Goal: Find specific page/section: Find specific page/section

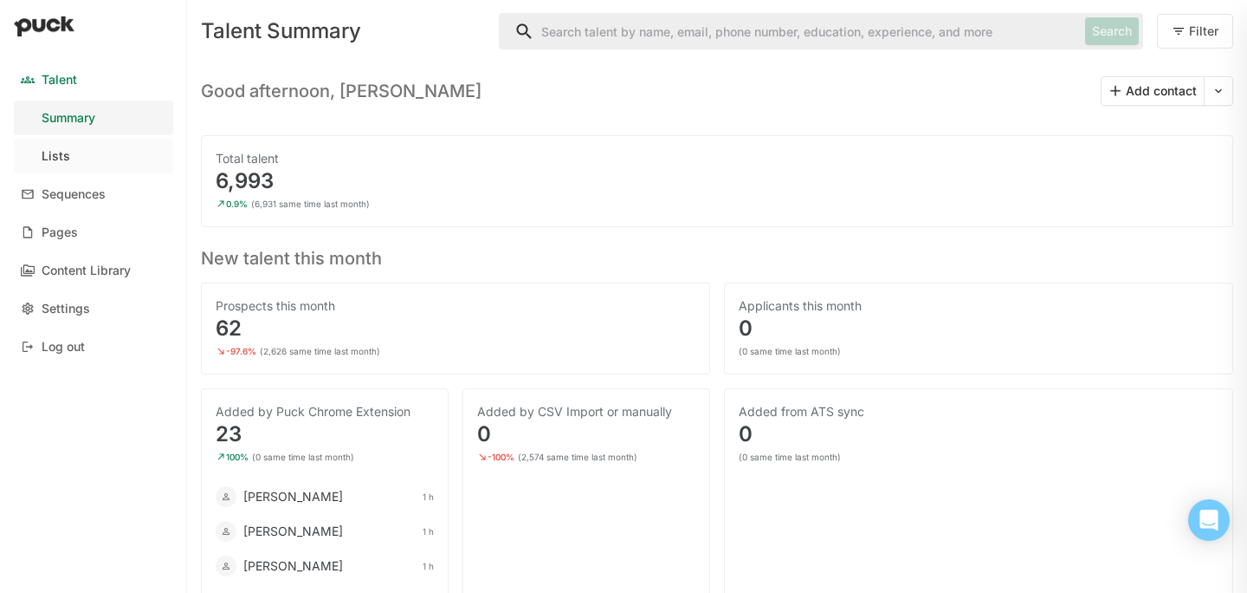
click at [81, 154] on link "Lists" at bounding box center [93, 156] width 159 height 35
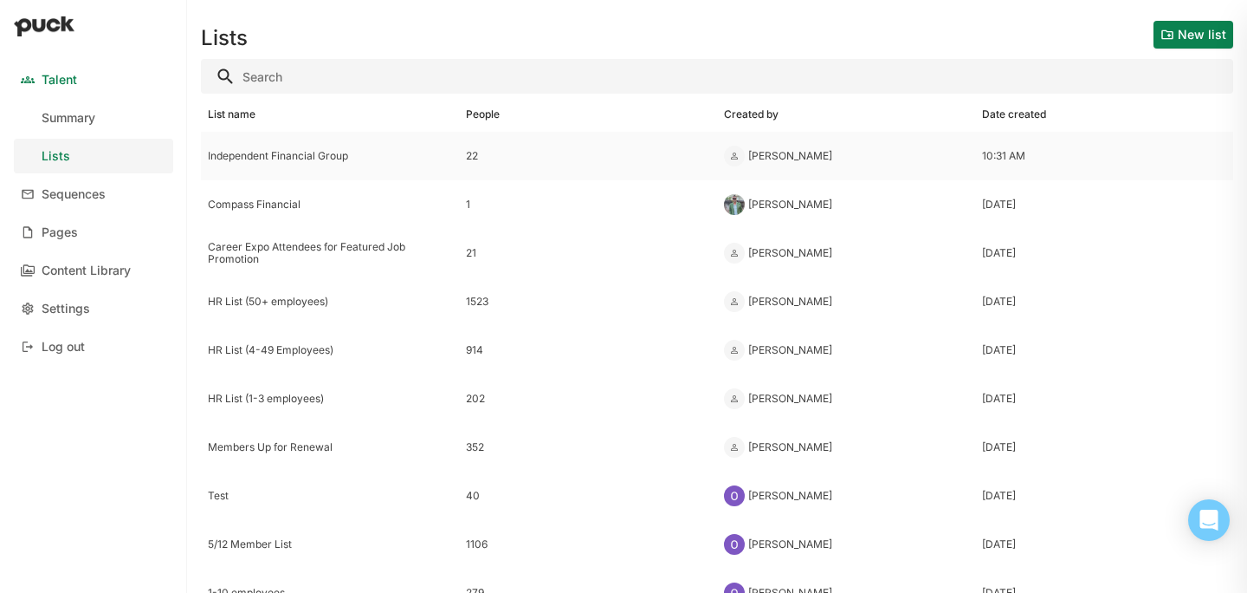
click at [337, 157] on div "Independent Financial Group" at bounding box center [330, 156] width 244 height 12
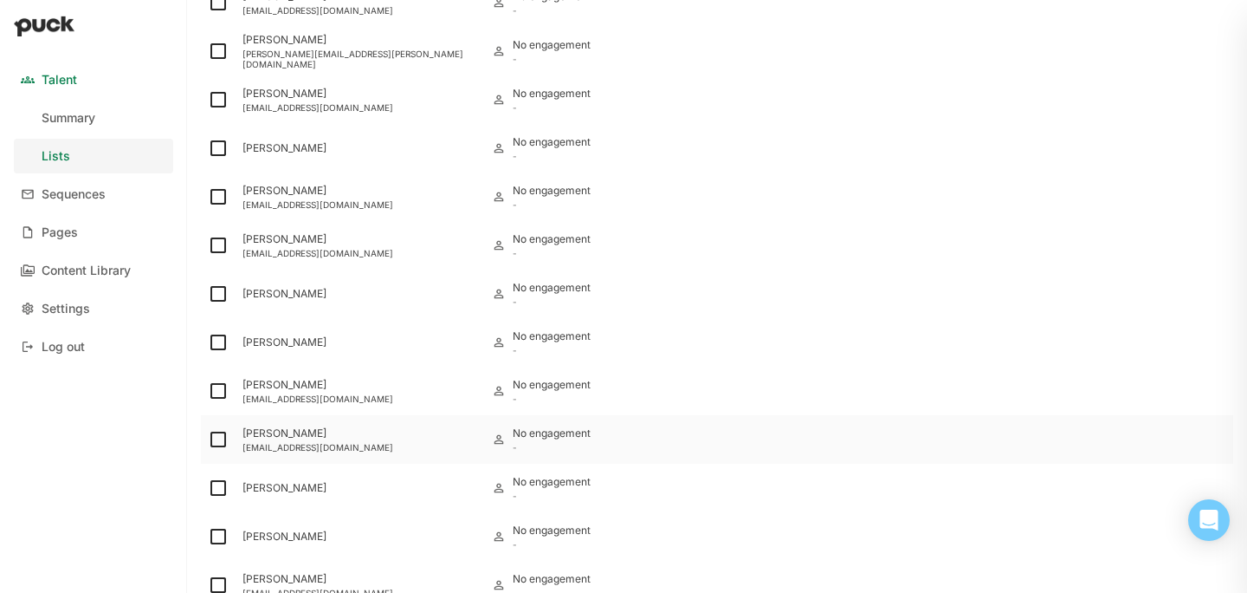
scroll to position [60, 0]
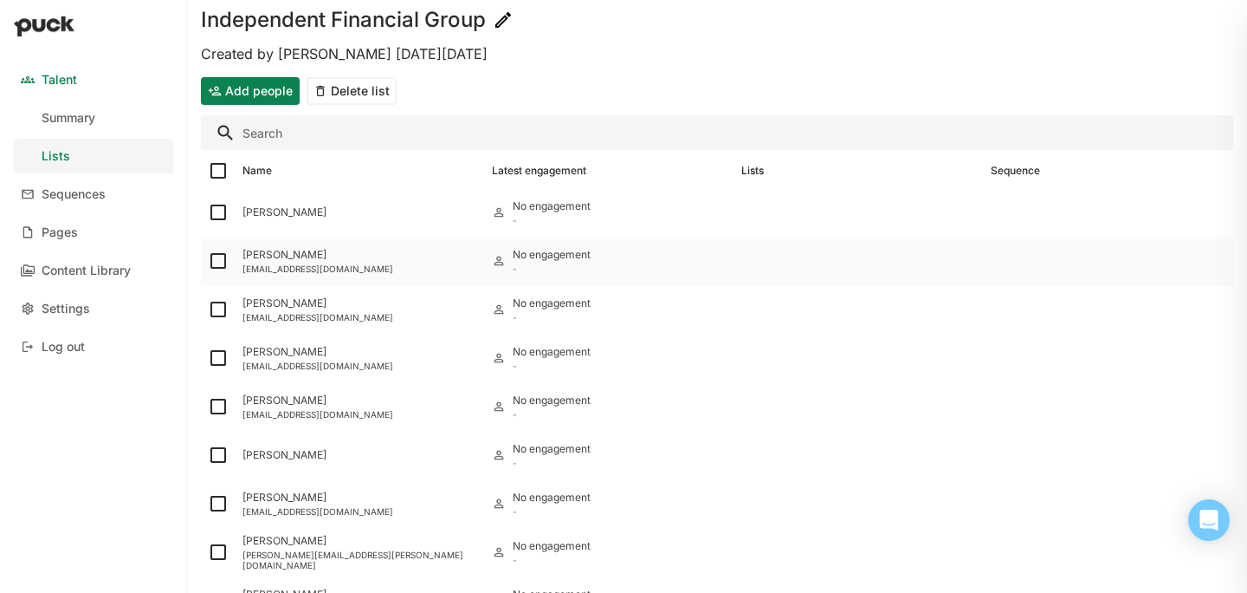
click at [370, 257] on div "[PERSON_NAME]" at bounding box center [361, 255] width 236 height 12
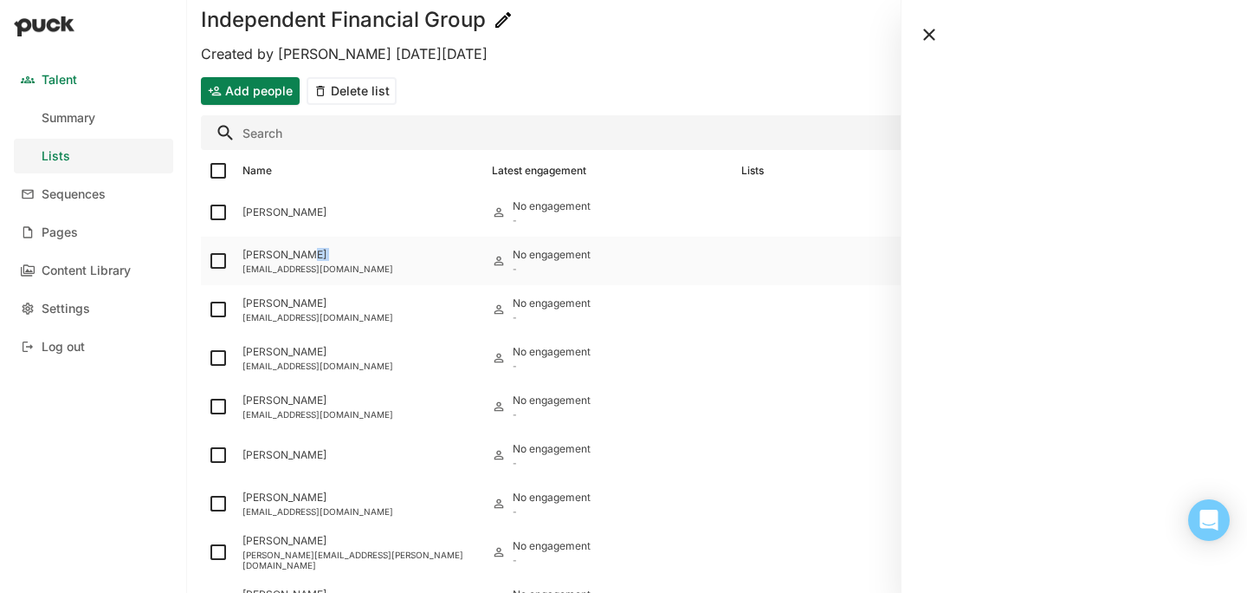
click at [370, 257] on div "[PERSON_NAME]" at bounding box center [361, 255] width 236 height 12
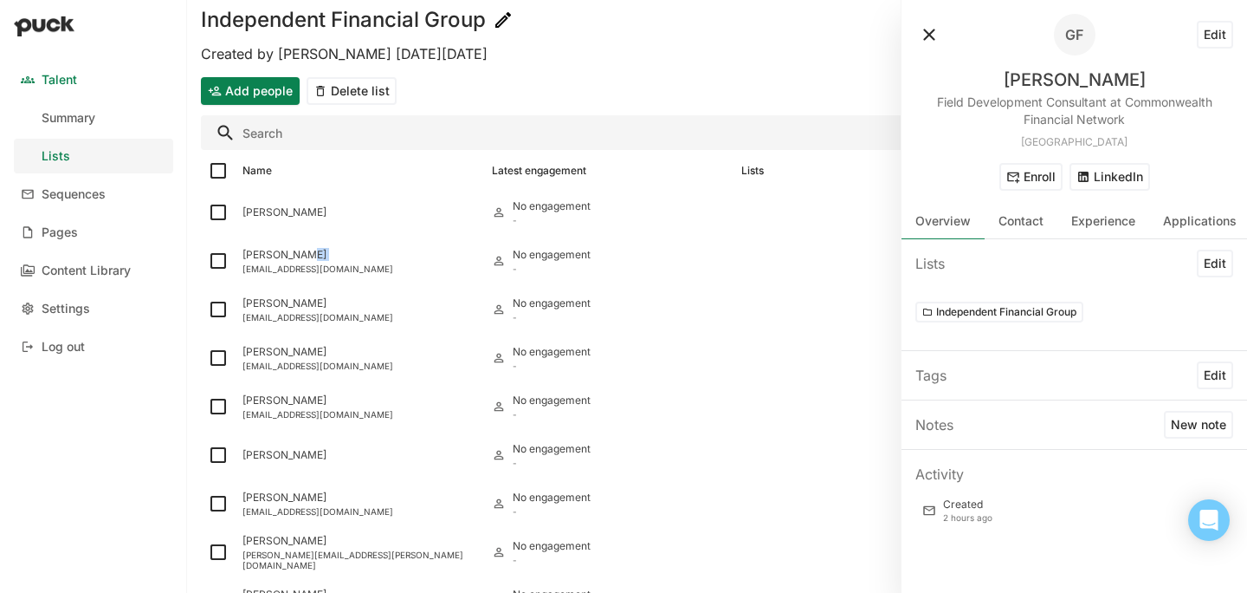
click at [931, 33] on button at bounding box center [930, 35] width 28 height 28
